Goal: Task Accomplishment & Management: Manage account settings

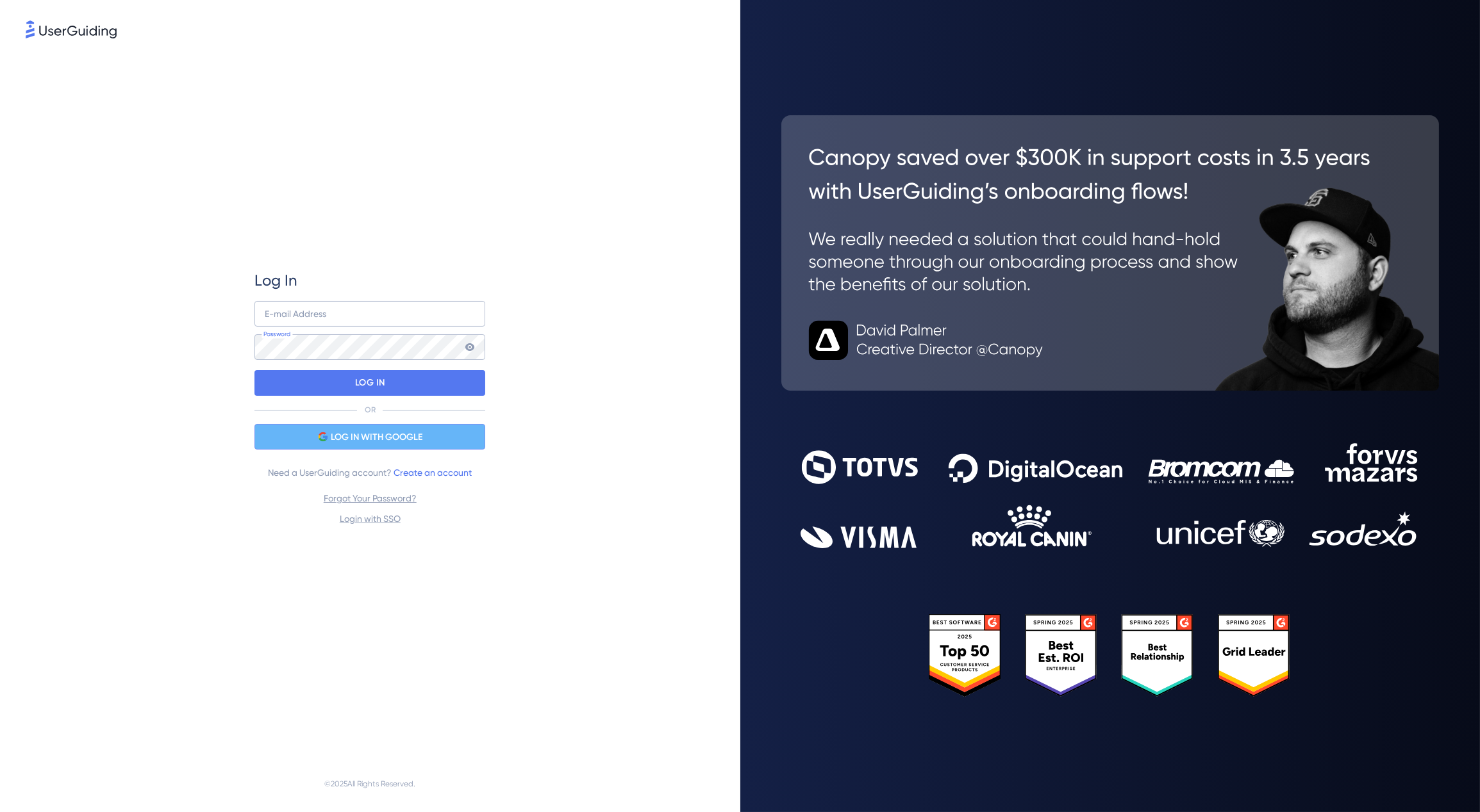
click at [346, 425] on div "LOG IN WITH GOOGLE" at bounding box center [369, 437] width 231 height 26
click at [291, 312] on input "email" at bounding box center [369, 314] width 231 height 26
type input "[EMAIL_ADDRESS][DOMAIN_NAME]"
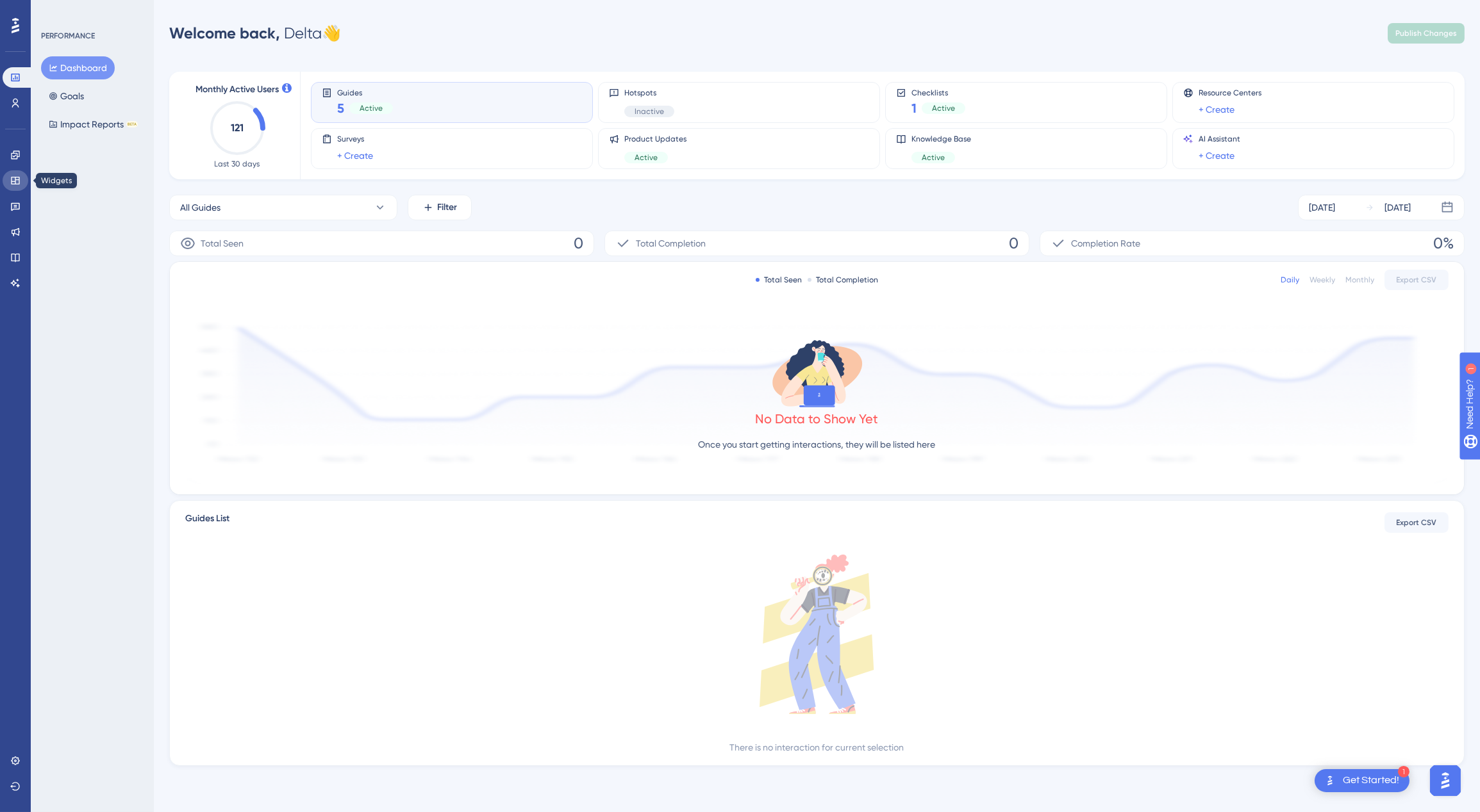
click at [18, 177] on icon at bounding box center [15, 181] width 8 height 7
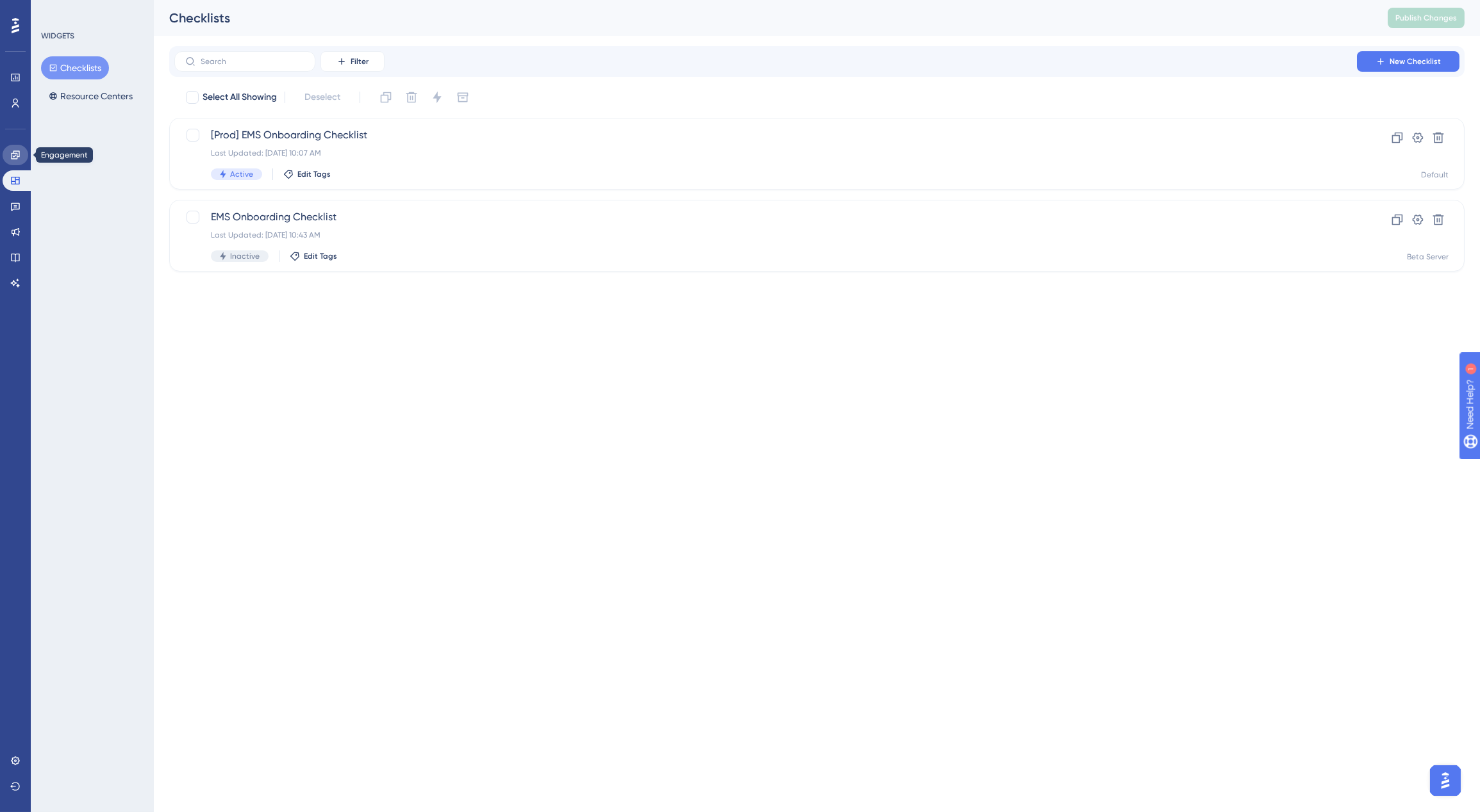
click at [20, 158] on link at bounding box center [16, 155] width 26 height 20
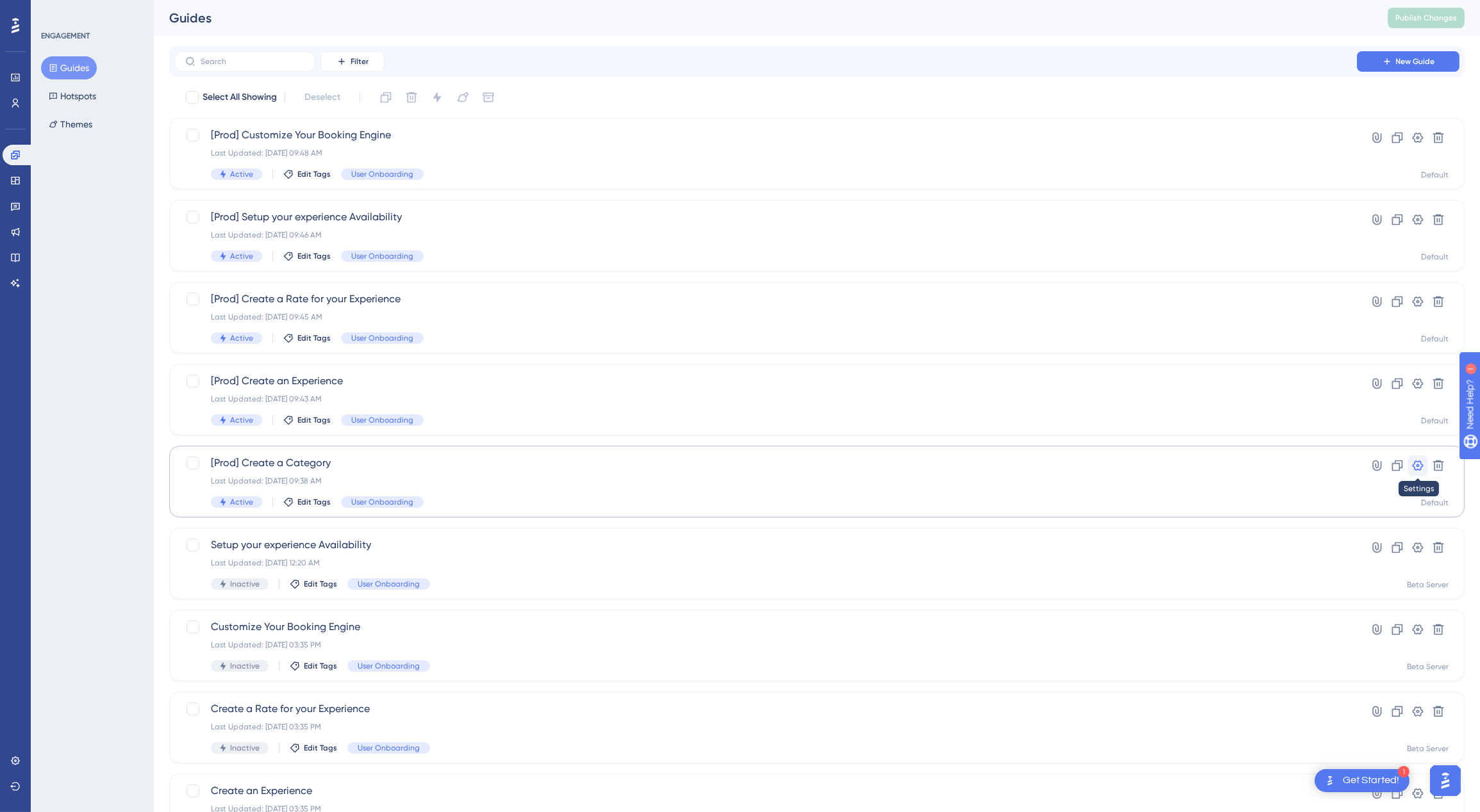
click at [1418, 459] on icon at bounding box center [1418, 466] width 13 height 13
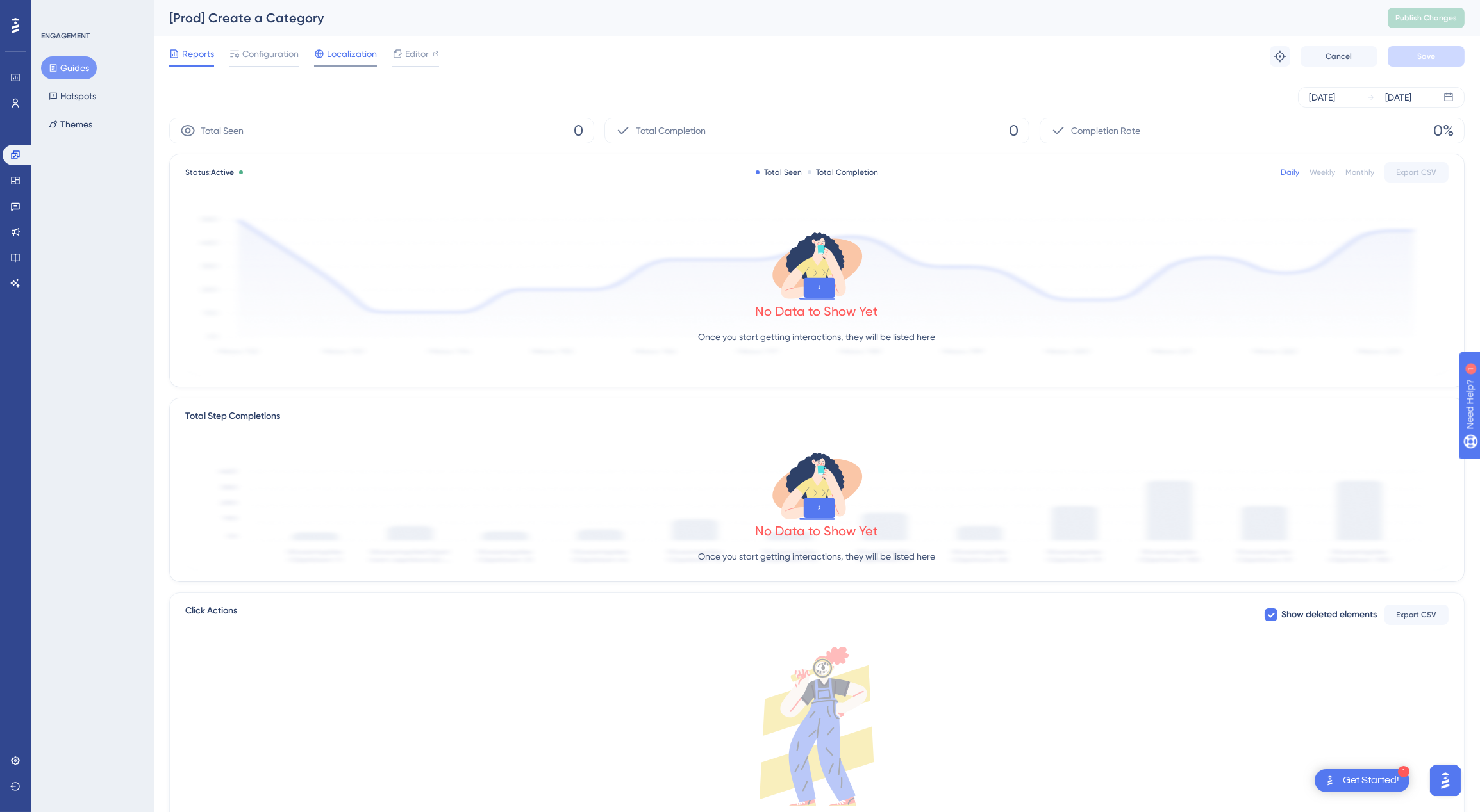
click at [338, 58] on span "Localization" at bounding box center [352, 54] width 50 height 16
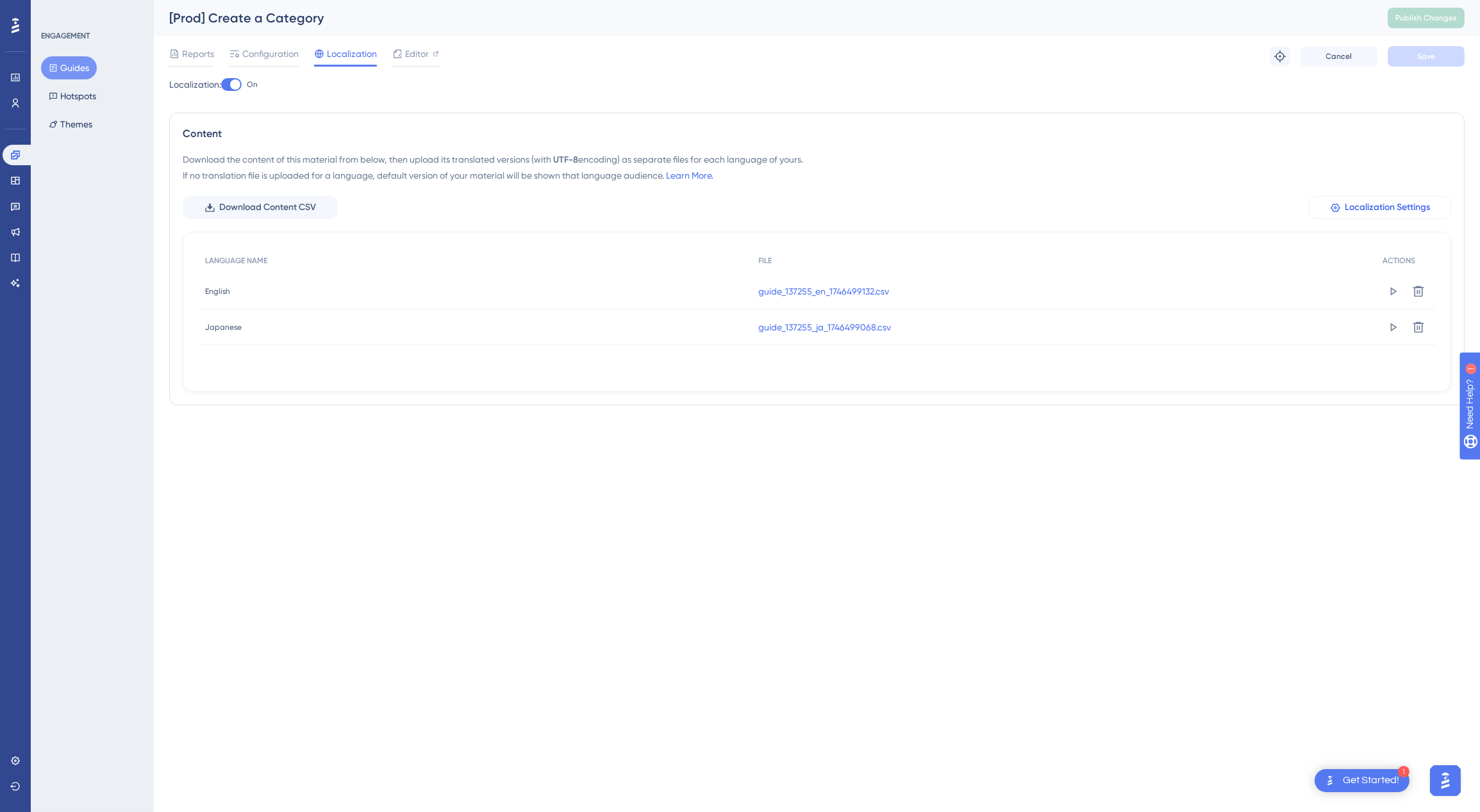
click at [1388, 208] on span "Localization Settings" at bounding box center [1387, 207] width 85 height 16
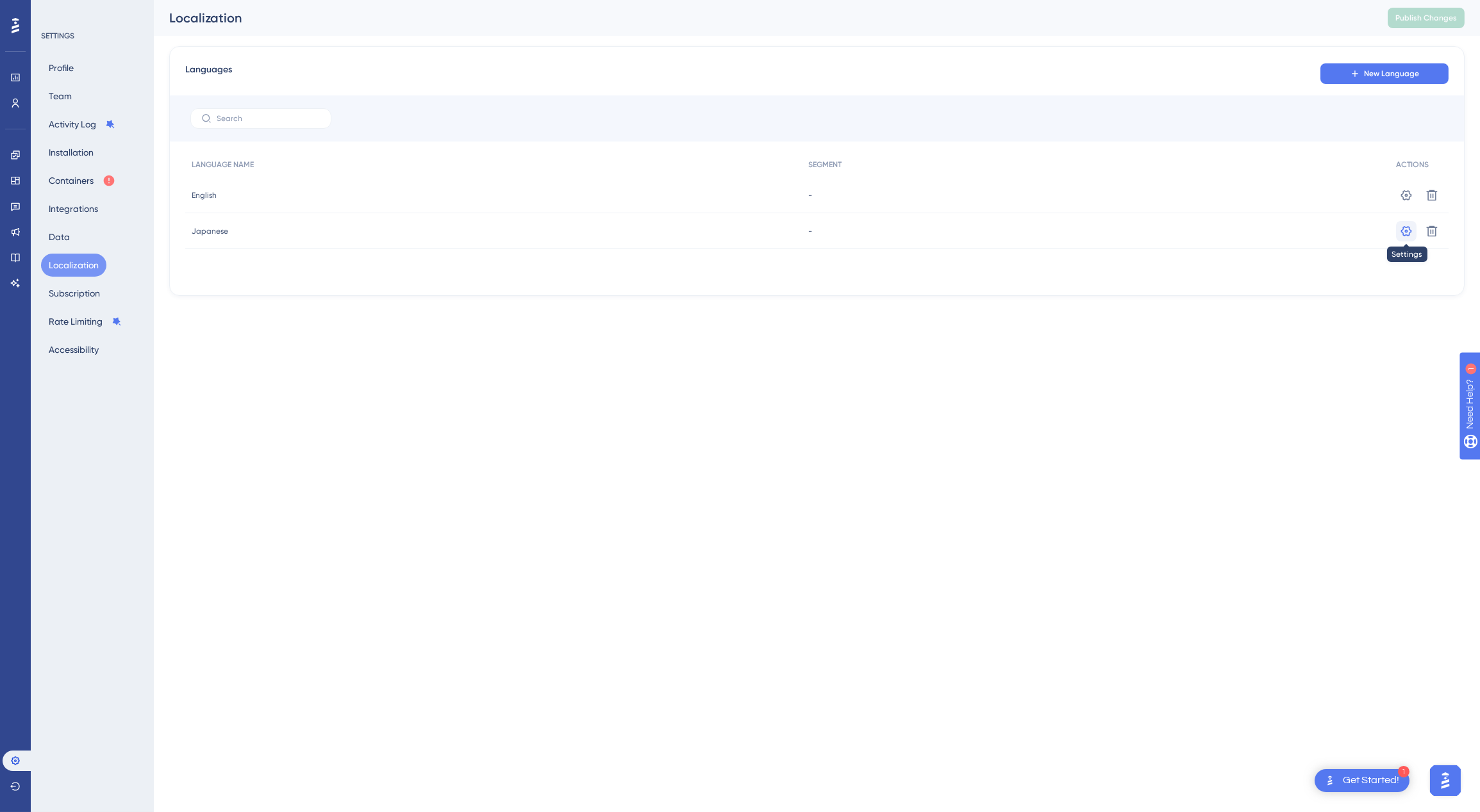
click at [1411, 202] on icon at bounding box center [1406, 195] width 13 height 13
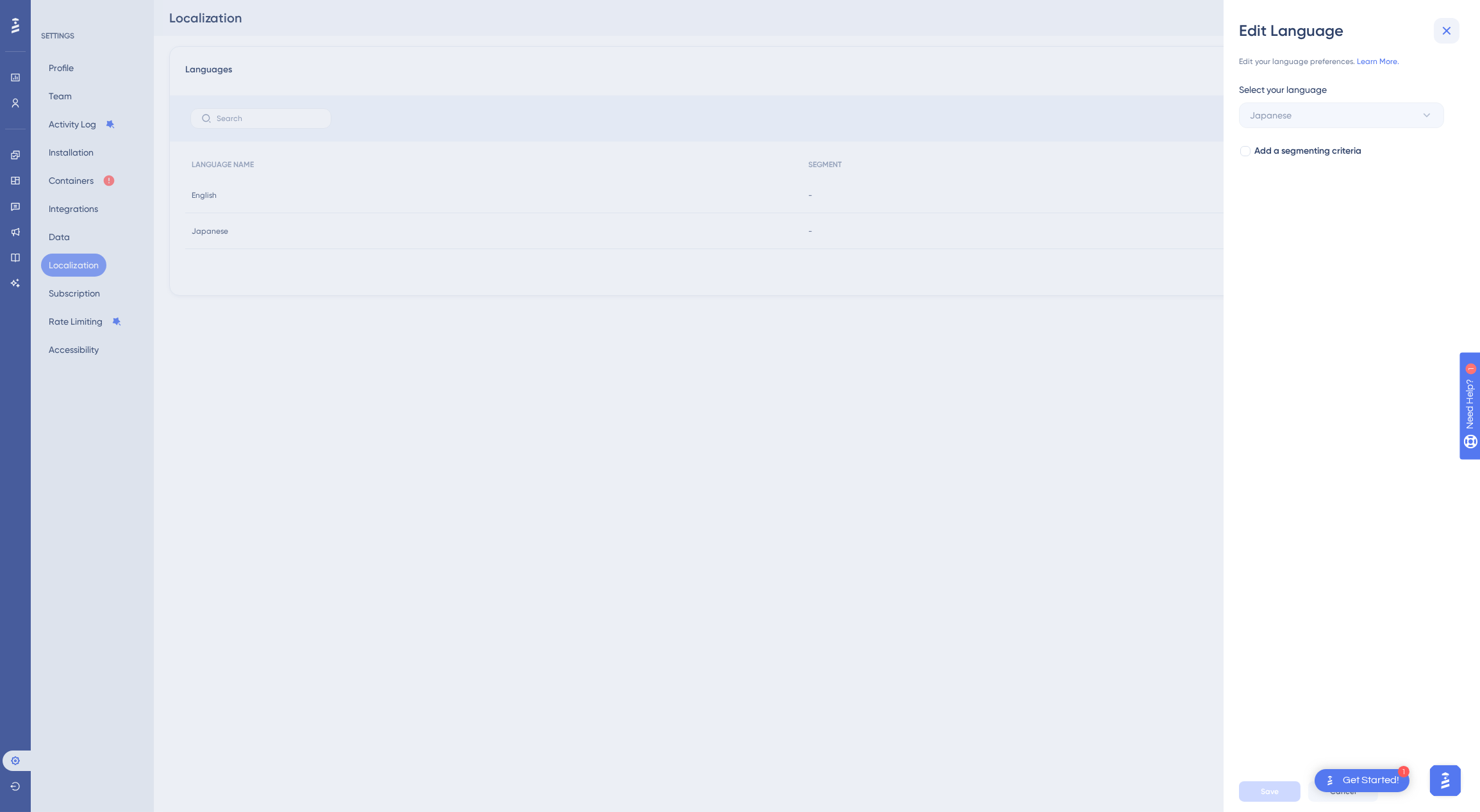
click at [1443, 35] on icon at bounding box center [1446, 30] width 16 height 16
